Goal: Information Seeking & Learning: Learn about a topic

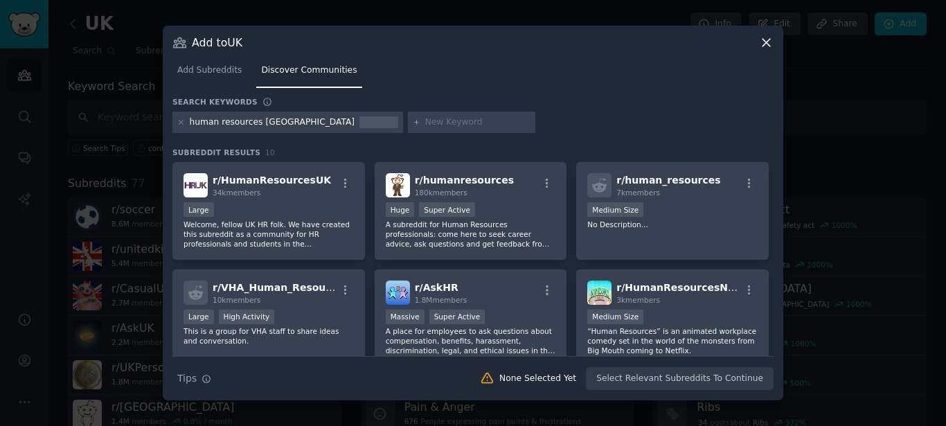
click at [766, 40] on icon at bounding box center [766, 42] width 15 height 15
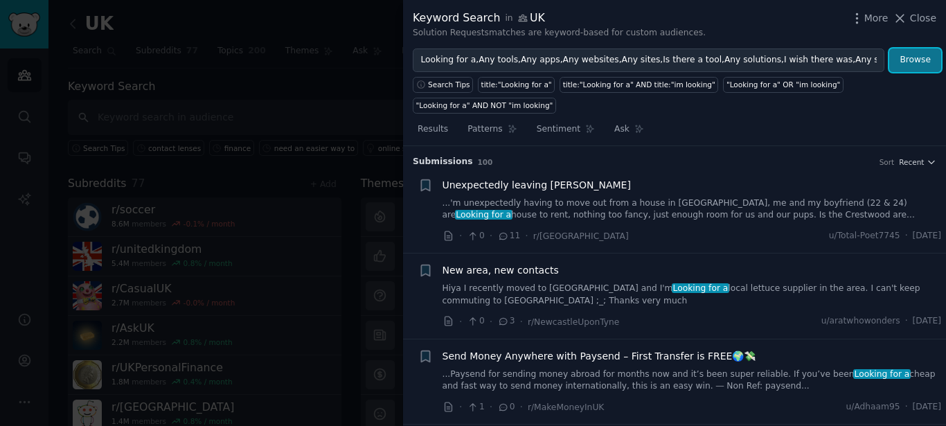
click at [910, 62] on button "Browse" at bounding box center [916, 61] width 52 height 24
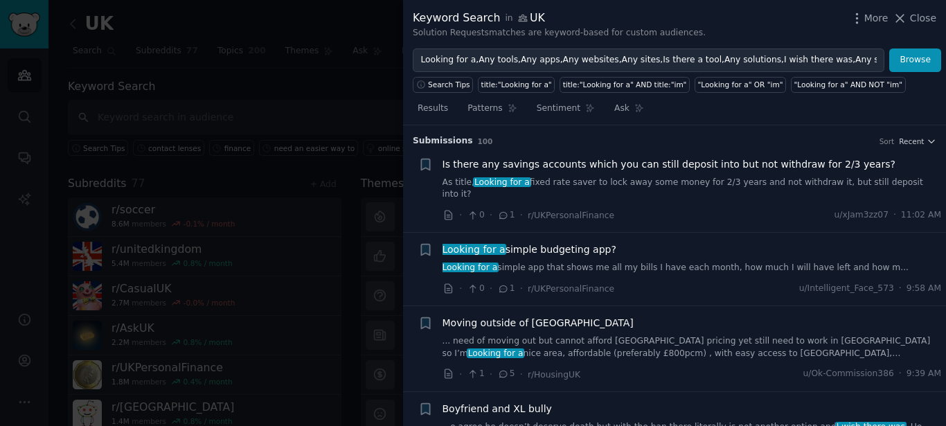
click at [599, 243] on span "Looking for a simple budgeting app?" at bounding box center [530, 250] width 174 height 15
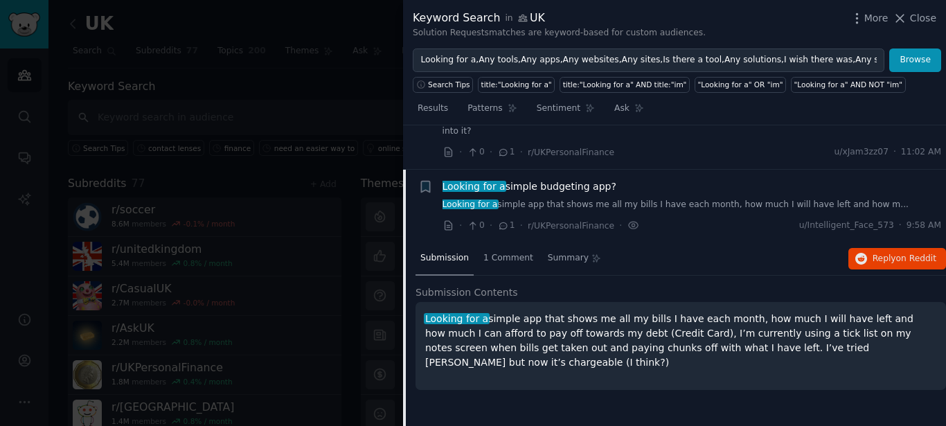
scroll to position [96, 0]
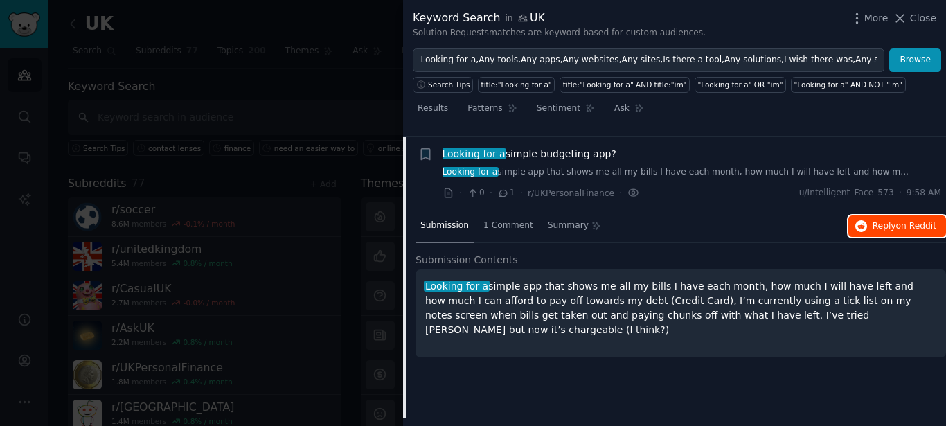
click at [906, 221] on span "on Reddit" at bounding box center [917, 226] width 40 height 10
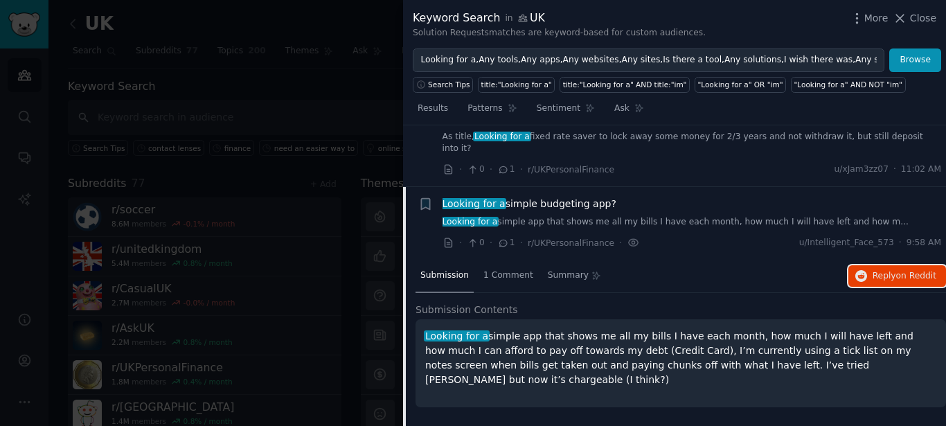
scroll to position [0, 0]
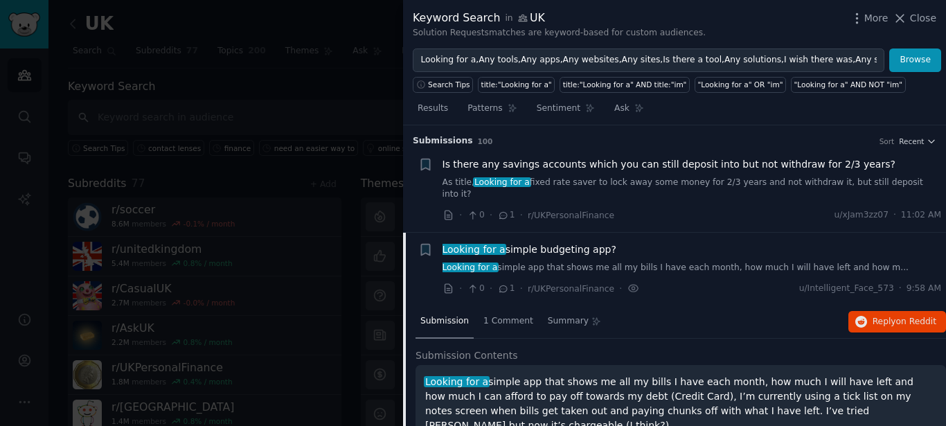
click at [686, 243] on div "Looking for a simple budgeting app?" at bounding box center [693, 250] width 500 height 15
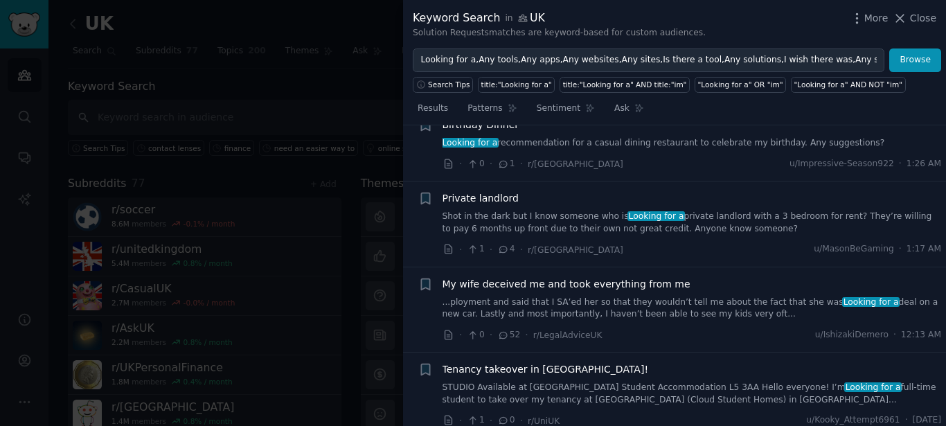
scroll to position [873, 0]
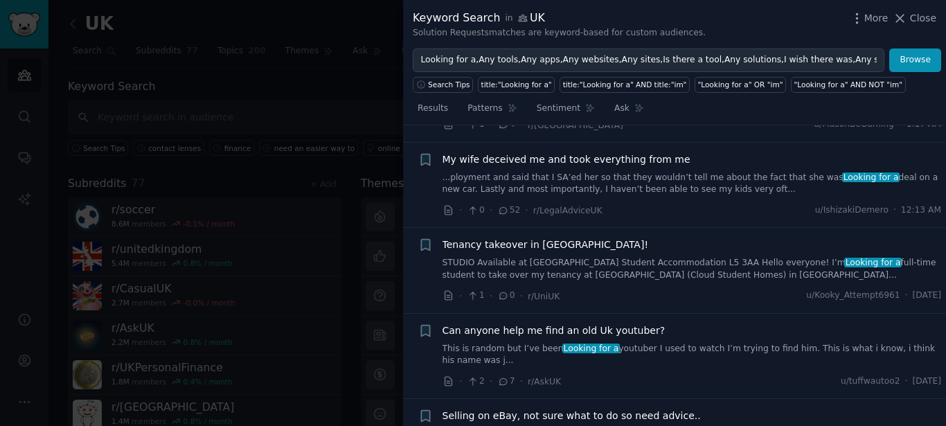
click at [861, 343] on link "This is random but I’ve been Looking for a youtuber I used to watch I’m trying …" at bounding box center [693, 355] width 500 height 24
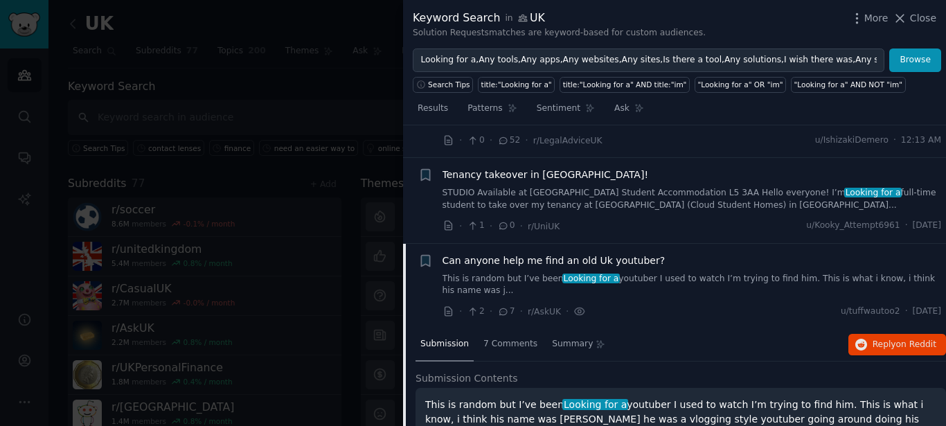
scroll to position [841, 0]
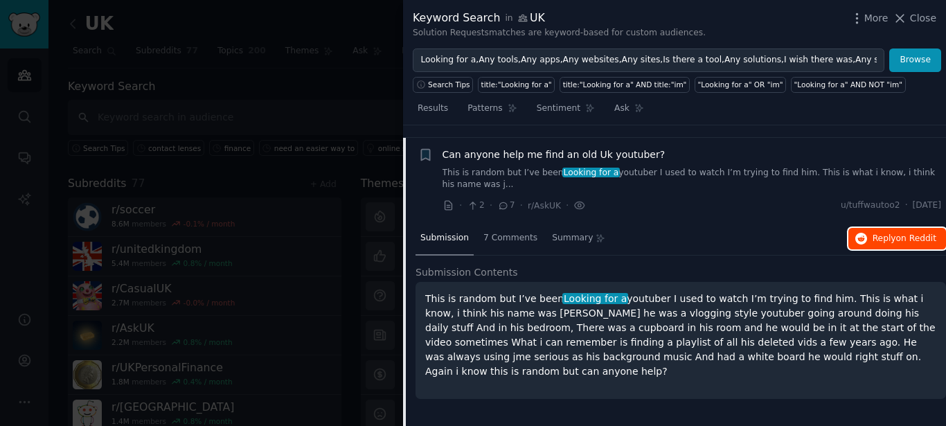
click at [881, 233] on span "Reply on Reddit" at bounding box center [905, 239] width 64 height 12
click at [918, 56] on button "Browse" at bounding box center [916, 61] width 52 height 24
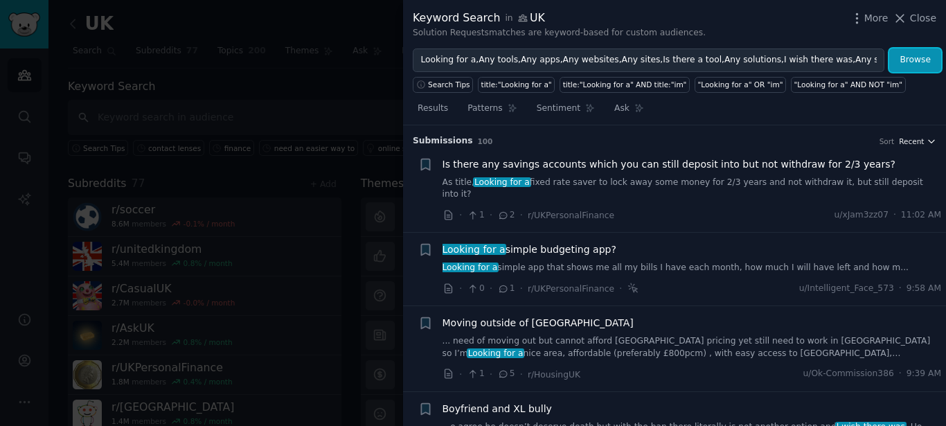
click at [927, 141] on icon "button" at bounding box center [932, 141] width 10 height 10
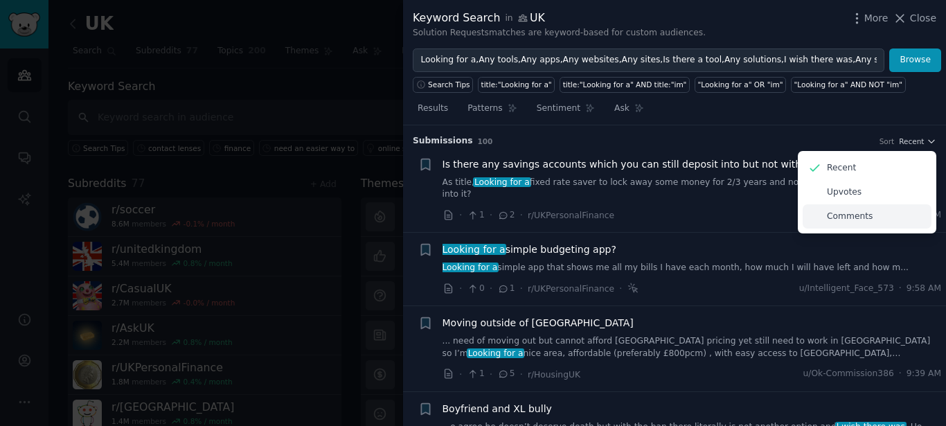
click at [849, 218] on p "Comments" at bounding box center [850, 217] width 46 height 12
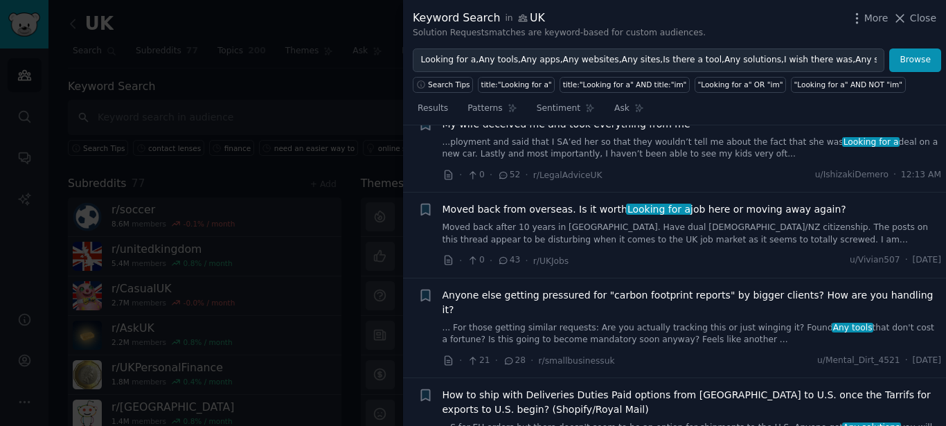
scroll to position [0, 0]
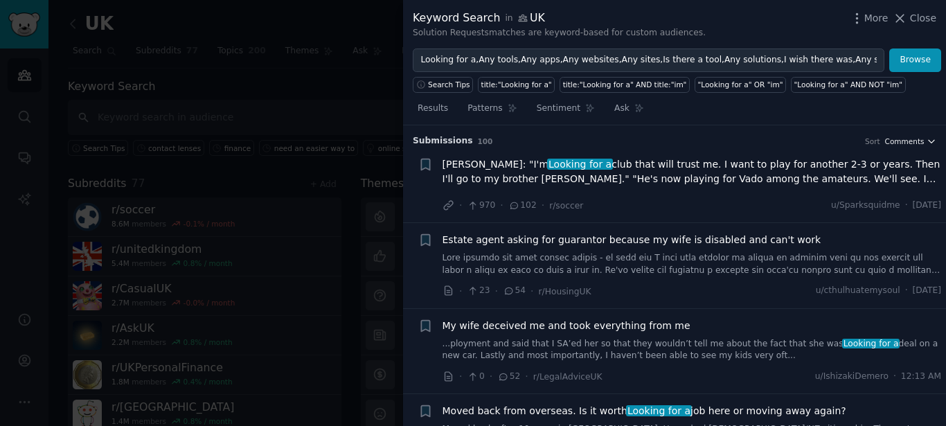
click at [927, 138] on icon "button" at bounding box center [932, 141] width 10 height 10
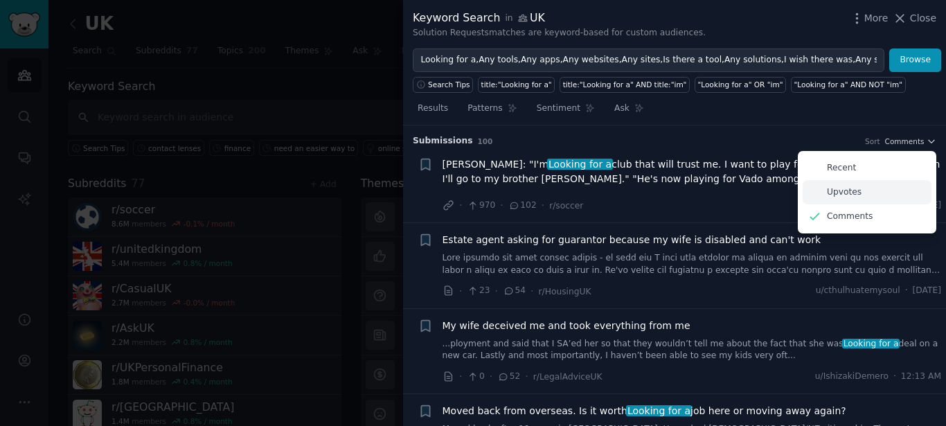
click at [838, 191] on p "Upvotes" at bounding box center [844, 192] width 35 height 12
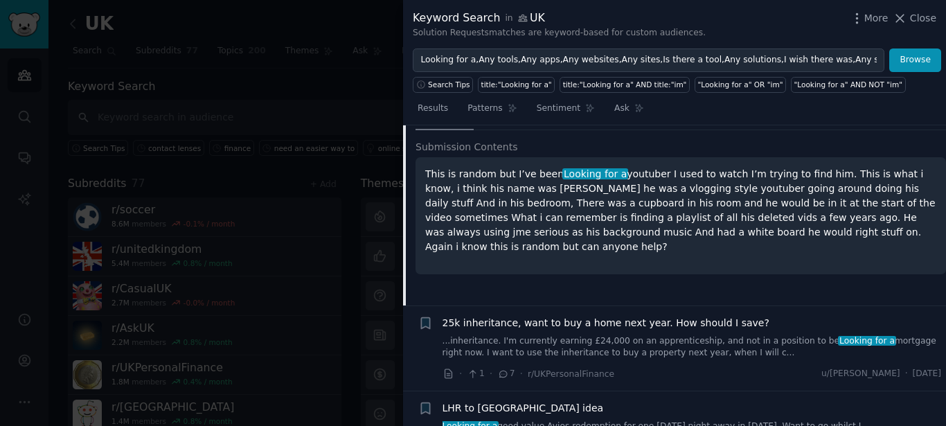
scroll to position [3991, 0]
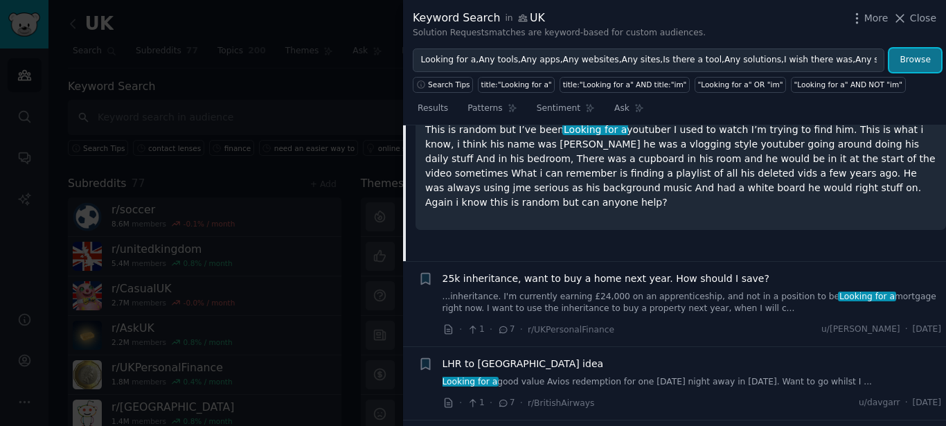
click at [915, 65] on button "Browse" at bounding box center [916, 61] width 52 height 24
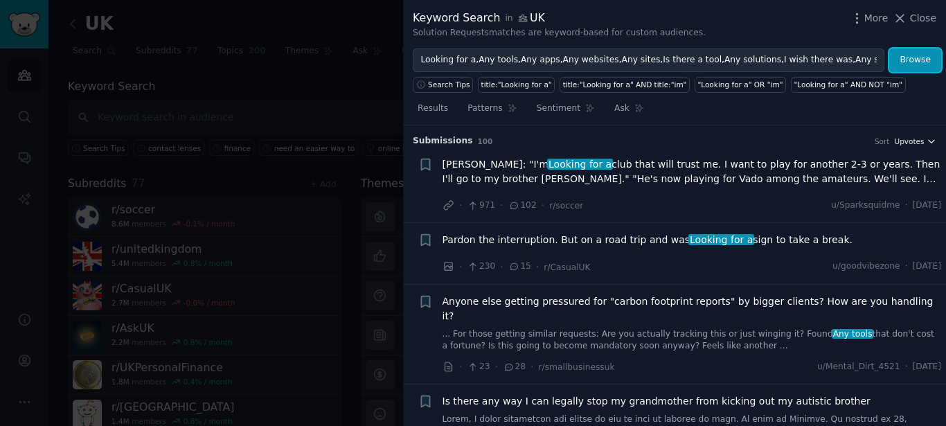
click at [927, 136] on icon "button" at bounding box center [932, 141] width 10 height 10
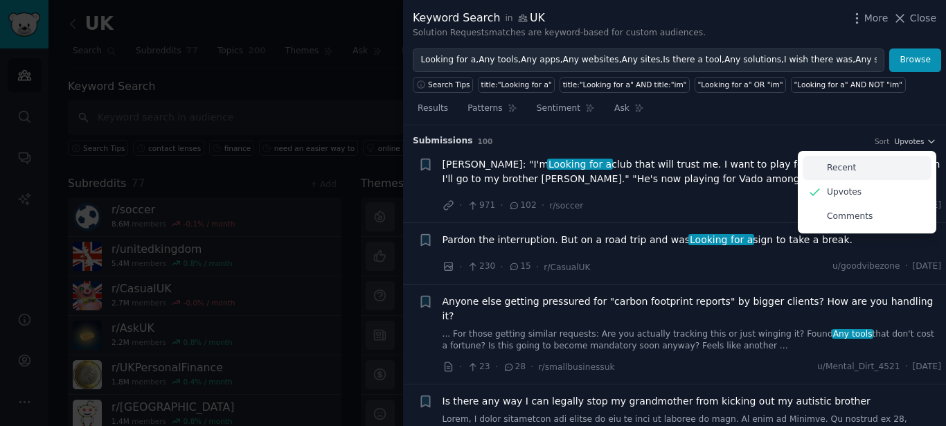
click at [822, 165] on div "Recent" at bounding box center [867, 168] width 129 height 24
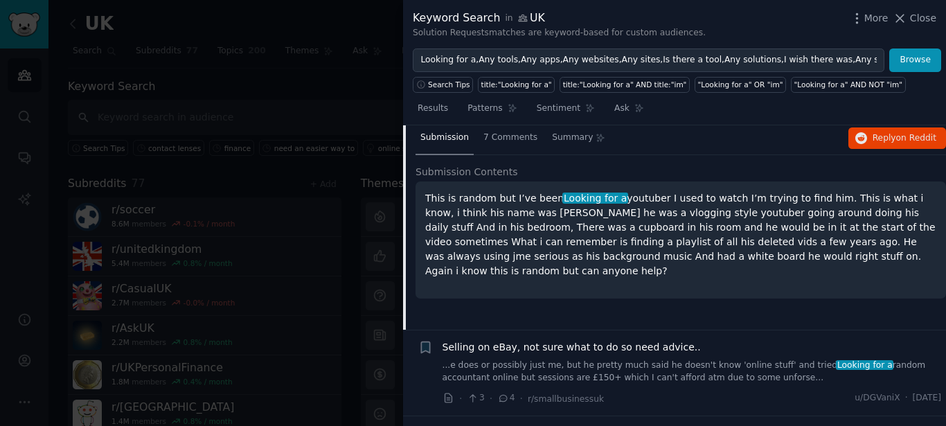
scroll to position [873, 0]
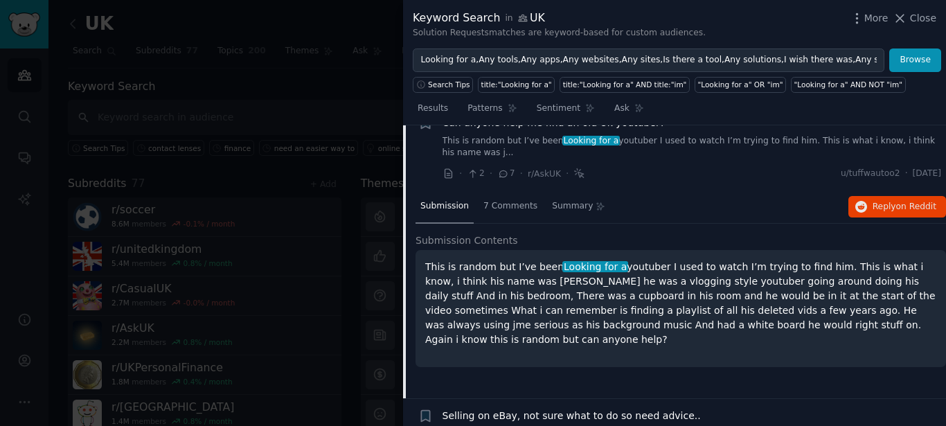
click at [658, 260] on p "This is random but I’ve been Looking for a youtuber I used to watch I’m trying …" at bounding box center [680, 303] width 511 height 87
click at [640, 219] on div "Submission 7 Comments Summary Reply on Reddit Submission Contents This is rando…" at bounding box center [681, 295] width 531 height 208
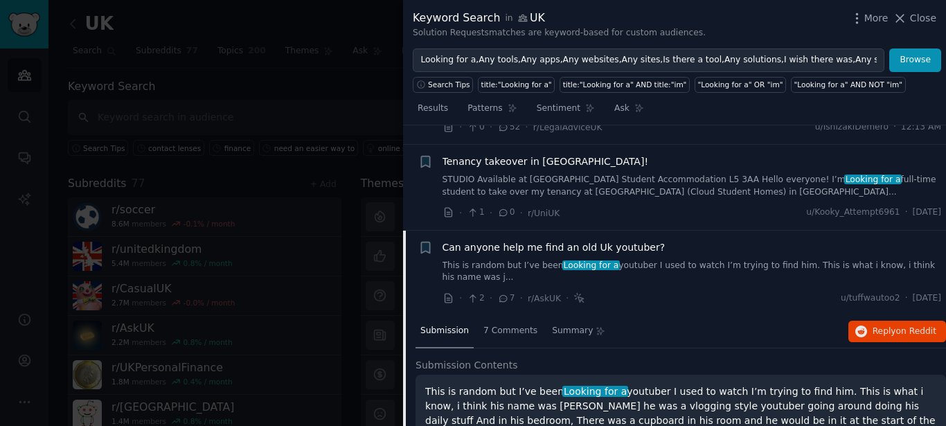
click at [728, 260] on link "This is random but I’ve been Looking for a youtuber I used to watch I’m trying …" at bounding box center [693, 272] width 500 height 24
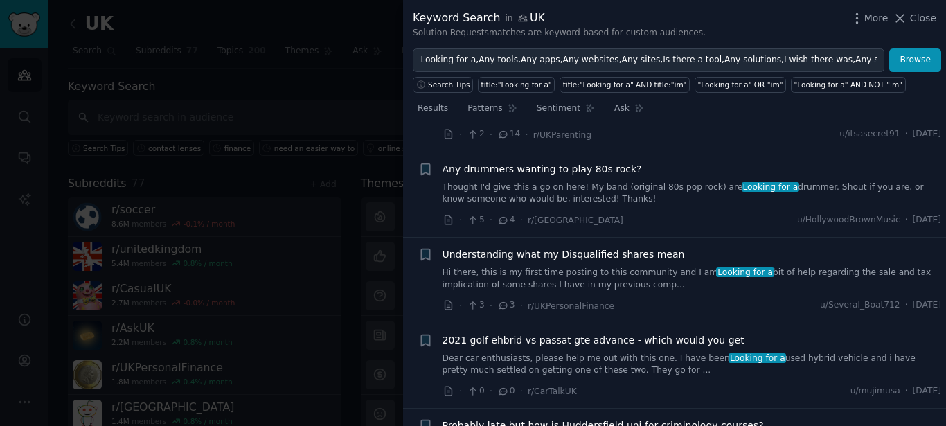
scroll to position [2712, 0]
